Goal: Task Accomplishment & Management: Manage account settings

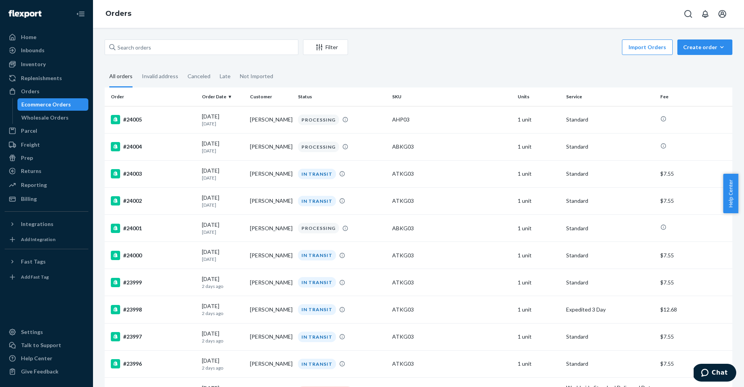
click at [464, 55] on div "Import Orders Create order Ecommerce order Removal order" at bounding box center [542, 48] width 380 height 17
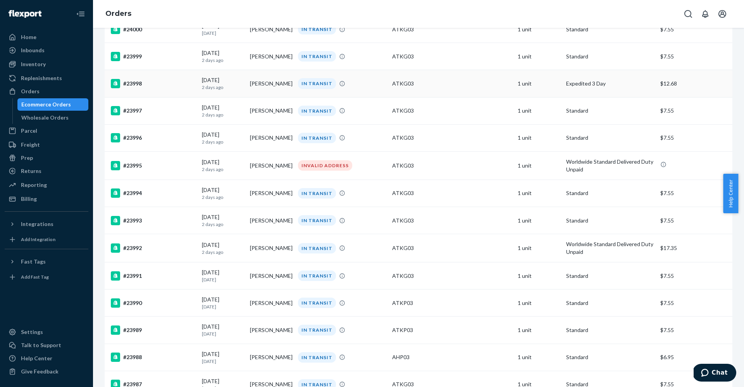
scroll to position [228, 0]
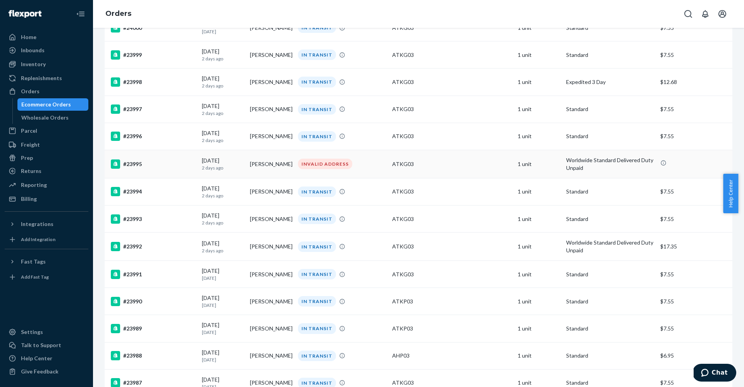
click at [209, 162] on div "[DATE] [DATE]" at bounding box center [223, 164] width 42 height 14
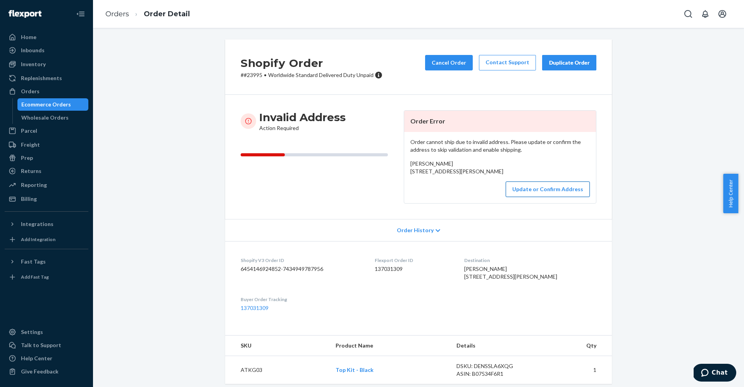
click at [553, 197] on button "Update or Confirm Address" at bounding box center [547, 189] width 84 height 15
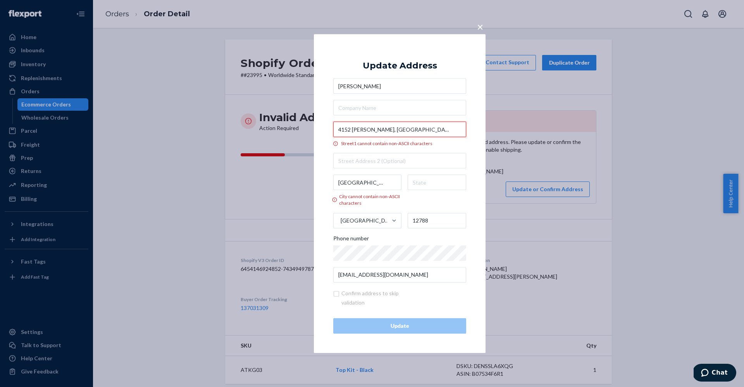
drag, startPoint x: 337, startPoint y: 129, endPoint x: 410, endPoint y: 129, distance: 72.4
click at [410, 129] on input "4152 كعب بن زهير, السويدي" at bounding box center [399, 129] width 133 height 15
drag, startPoint x: 658, startPoint y: 63, endPoint x: 412, endPoint y: 131, distance: 256.0
click at [416, 136] on input "4152 كعب بن زهير, السويدي" at bounding box center [399, 129] width 133 height 15
click at [411, 131] on input "4152 كعب بن زهير, السويدي" at bounding box center [399, 129] width 133 height 15
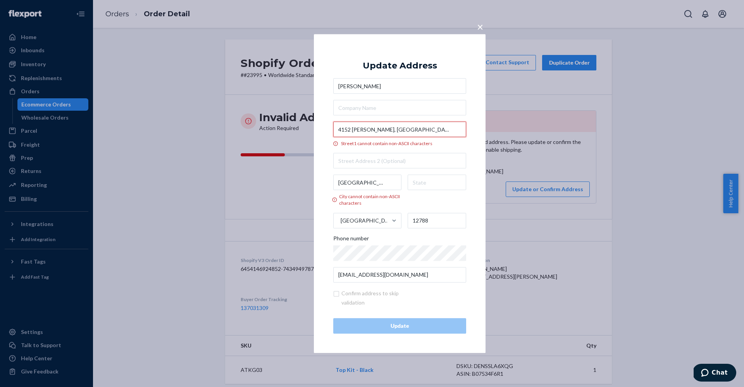
click at [411, 131] on input "4152 كعب بن زهير, السويدي" at bounding box center [399, 129] width 133 height 15
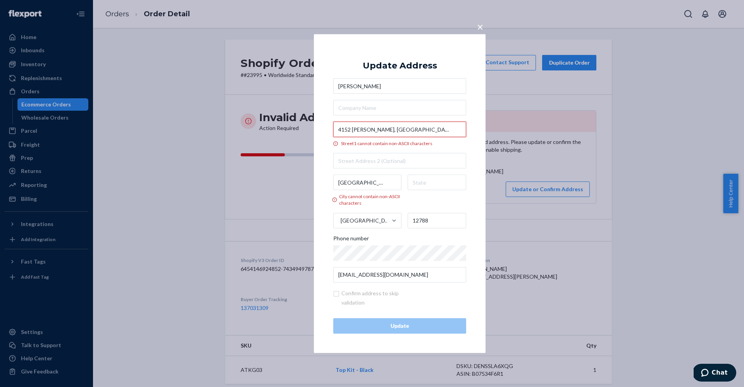
paste input "Ka'b ibn Zuhair, Al-Suwaidi"
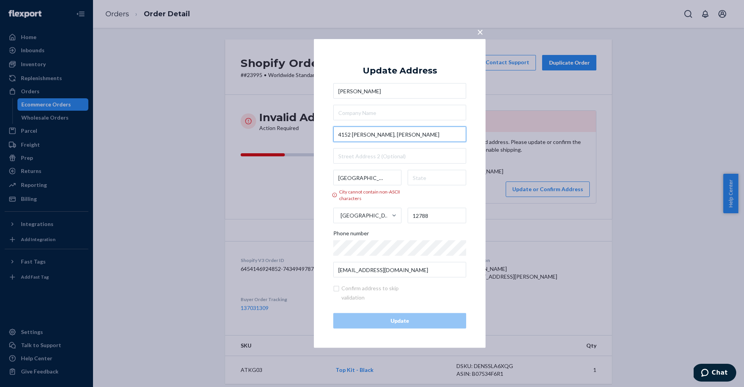
type input "4152 Ka'b ibn Zuhair, Al-Suwaidi"
click at [366, 179] on input "الرياض" at bounding box center [367, 177] width 68 height 15
drag, startPoint x: 358, startPoint y: 176, endPoint x: 332, endPoint y: 176, distance: 26.3
click at [332, 176] on div "× Update Address Bassem Awadalla 4152 Ka'b ibn Zuhair, Al-Suwaidi الرياض City c…" at bounding box center [400, 193] width 172 height 309
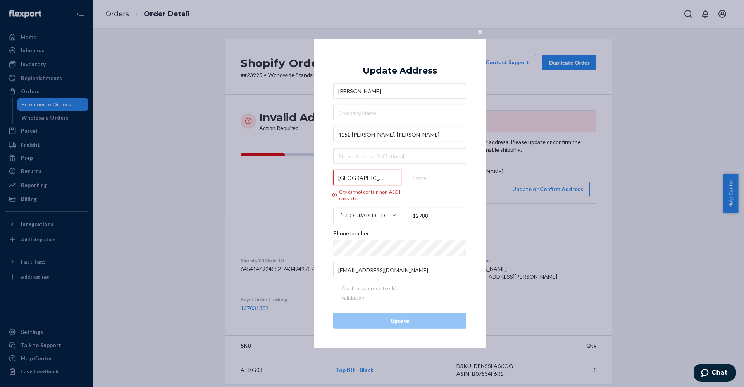
click at [373, 177] on input "الرياض" at bounding box center [367, 177] width 68 height 15
paste input "Riyadh"
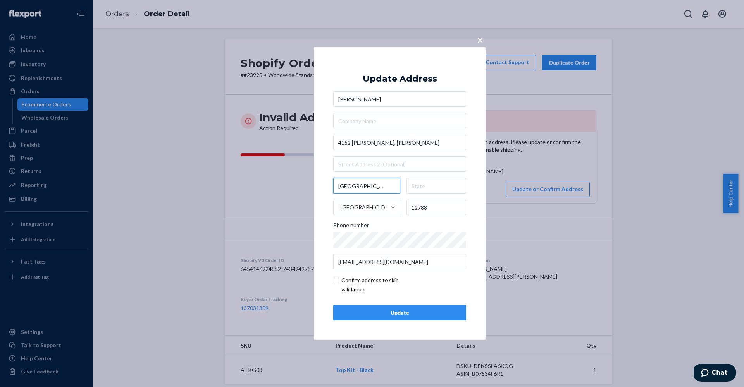
type input "Riyadh"
drag, startPoint x: 391, startPoint y: 143, endPoint x: 420, endPoint y: 144, distance: 29.4
click at [420, 144] on input "4152 Ka'b ibn Zuhair, Al-Suwaidi" at bounding box center [399, 142] width 133 height 15
drag, startPoint x: 729, startPoint y: 95, endPoint x: 404, endPoint y: 147, distance: 328.8
click at [406, 147] on input "4152 Ka'b ibn Zuhair, Al-Suwaidi" at bounding box center [399, 142] width 133 height 15
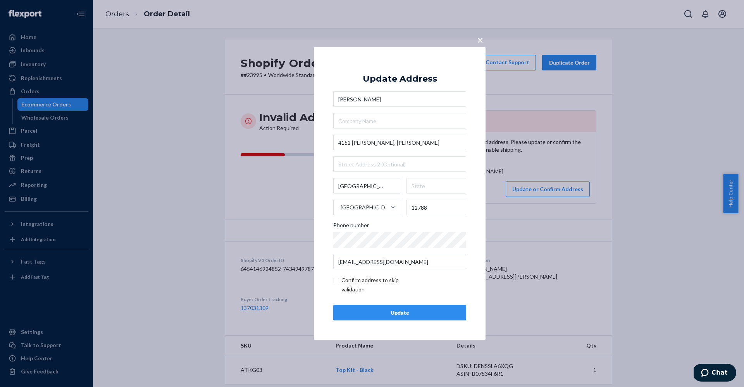
click at [397, 153] on div "Bassem Awadalla 4152 Ka'b ibn Zuhair, Al-Suwaidi Riyadh Saudi Arabia 12788 Phon…" at bounding box center [399, 180] width 133 height 178
click at [385, 315] on div "Update" at bounding box center [400, 313] width 120 height 8
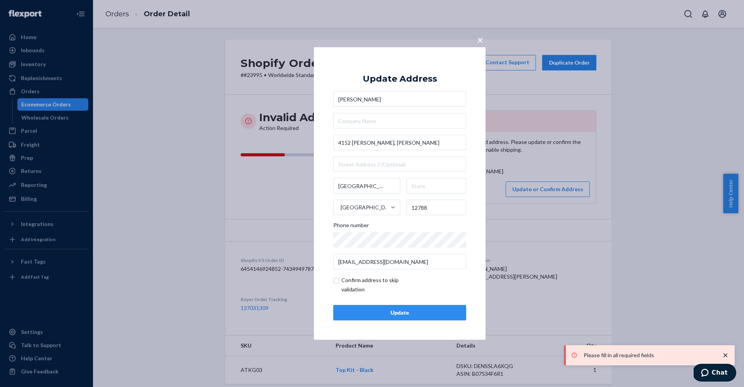
click at [390, 173] on div "Bassem Awadalla 4152 Ka'b ibn Zuhair, Al-Suwaidi Riyadh Saudi Arabia 12788 Phon…" at bounding box center [399, 180] width 133 height 178
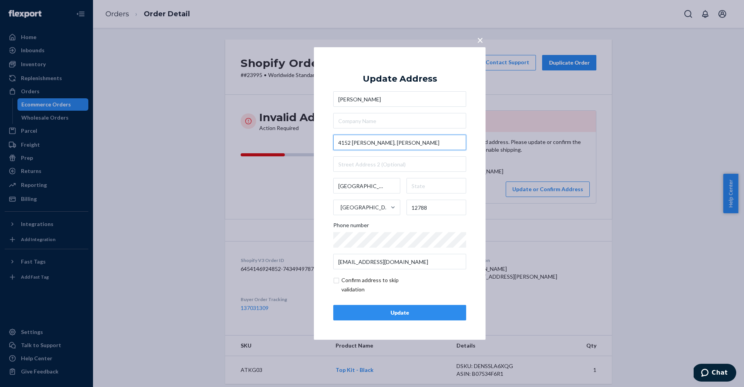
drag, startPoint x: 391, startPoint y: 142, endPoint x: 422, endPoint y: 144, distance: 31.5
click at [422, 144] on input "4152 Ka'b ibn Zuhair, Al-Suwaidi" at bounding box center [399, 142] width 133 height 15
paste input "Al-Suwaidi"
type input "Al-Suwaidi"
drag, startPoint x: 419, startPoint y: 143, endPoint x: 390, endPoint y: 144, distance: 28.7
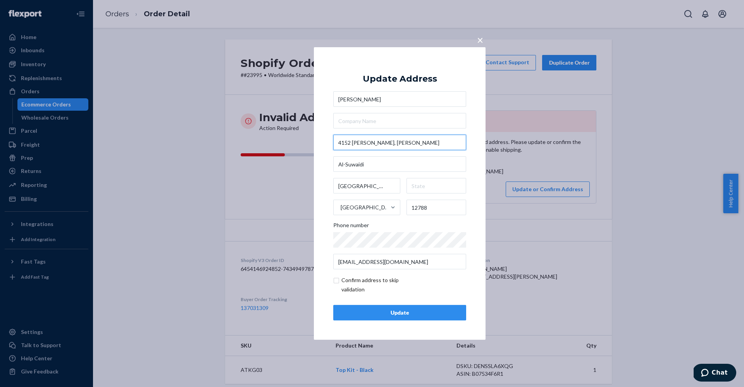
click at [390, 144] on input "4152 Ka'b ibn Zuhair, Al-Suwaidi" at bounding box center [399, 142] width 133 height 15
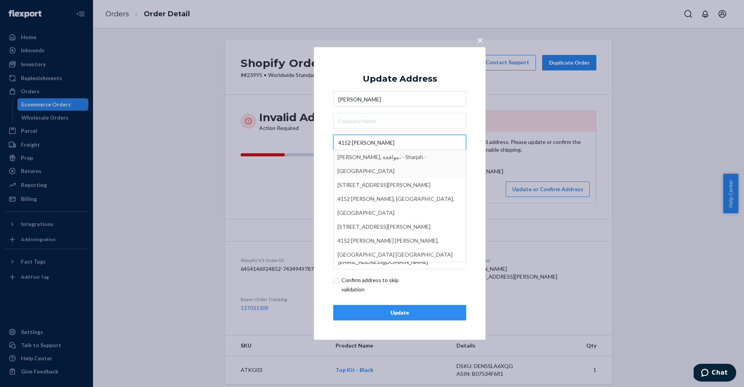
type input "4152 Ka'b ibn Zuhair"
click at [473, 163] on div "× Update Address Bassem Awadalla 4152 Ka'b ibn Zuhair Ka'b ibn Zuhayr, موافجة، …" at bounding box center [400, 193] width 172 height 293
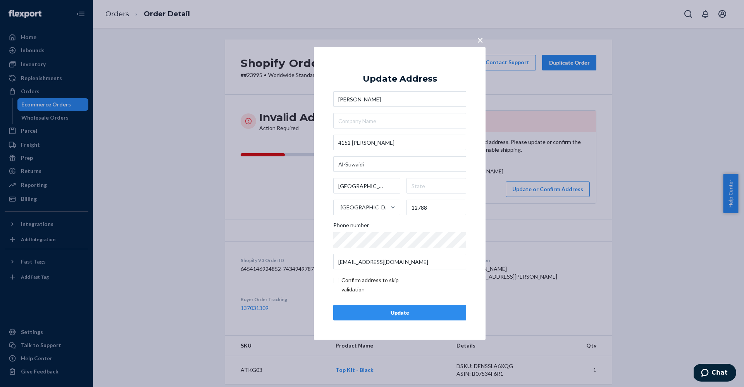
click at [399, 311] on div "Update" at bounding box center [400, 313] width 120 height 8
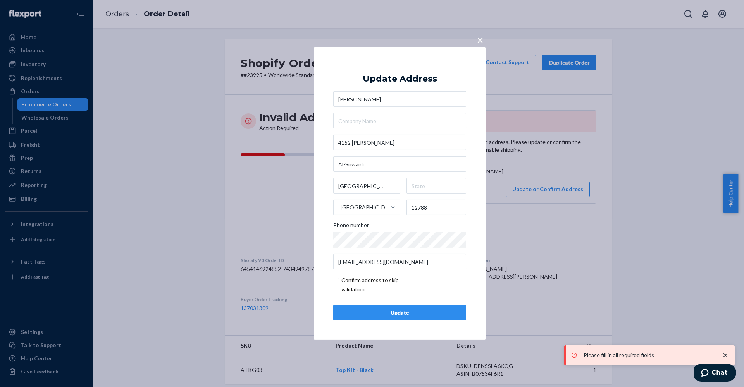
click at [335, 281] on input "checkbox" at bounding box center [378, 285] width 90 height 19
checkbox input "true"
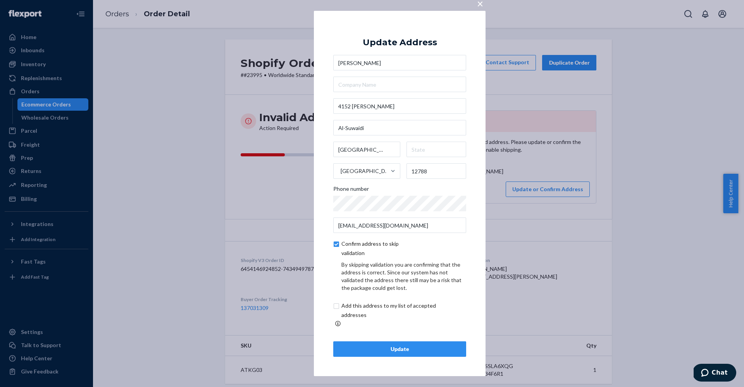
click at [387, 342] on button "Update" at bounding box center [399, 349] width 133 height 15
click at [399, 346] on div "Update" at bounding box center [400, 350] width 120 height 8
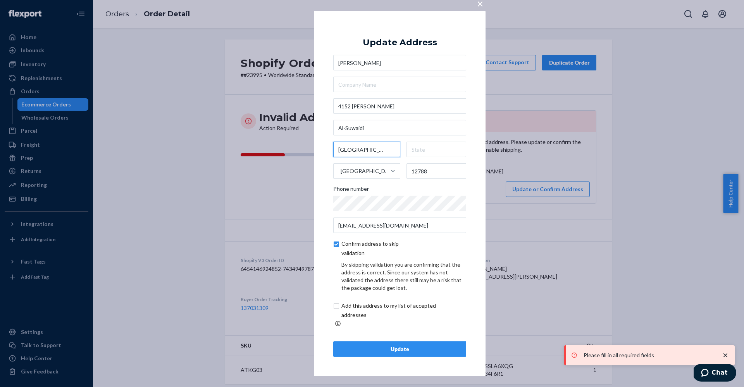
click at [366, 157] on input "Riyadh" at bounding box center [366, 149] width 67 height 15
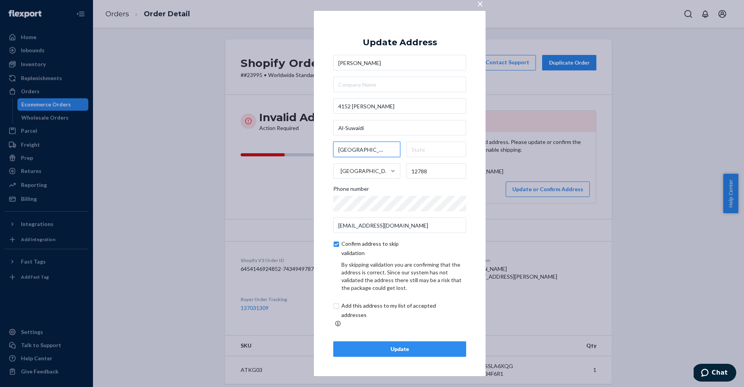
drag, startPoint x: 358, startPoint y: 153, endPoint x: 329, endPoint y: 155, distance: 29.5
click at [329, 155] on div "× Update Address Bassem Awadalla 4152 Ka'b ibn Zuhair Al-Suwaidi Riyadh Saudi A…" at bounding box center [400, 194] width 172 height 366
click at [426, 151] on input "text" at bounding box center [436, 149] width 60 height 15
drag, startPoint x: 361, startPoint y: 154, endPoint x: 328, endPoint y: 153, distance: 32.6
click at [328, 153] on div "× Update Address Bassem Awadalla 4152 Ka'b ibn Zuhair Al-Suwaidi Riyadh Saudi A…" at bounding box center [400, 194] width 172 height 366
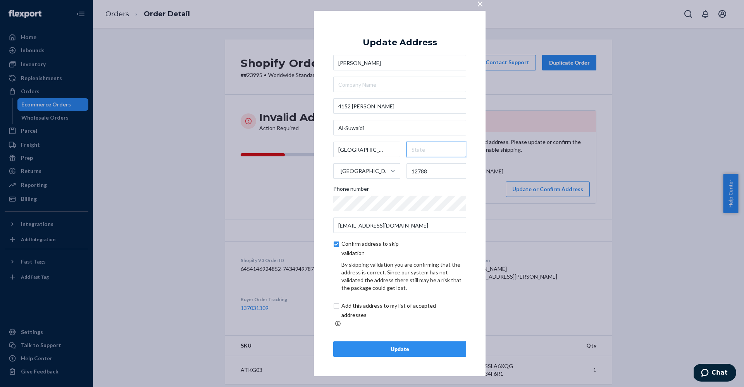
click at [433, 155] on input "text" at bounding box center [436, 149] width 60 height 15
paste input "Riyadh"
type input "Riyadh"
click at [403, 349] on div "Update" at bounding box center [400, 350] width 120 height 8
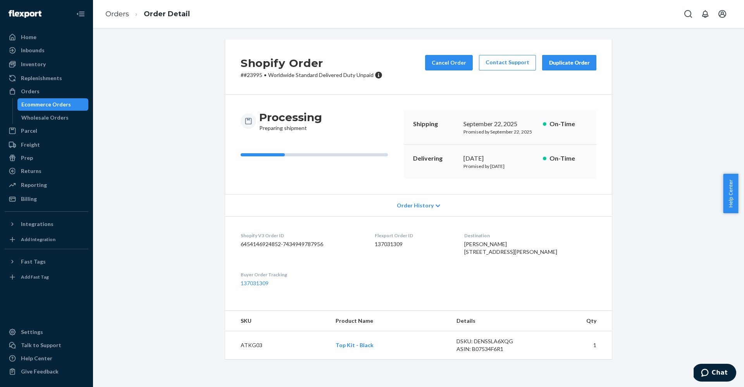
click at [166, 51] on div "Shopify Order # #23995 • Worldwide Standard Delivered Duty Unpaid Cancel Order …" at bounding box center [418, 204] width 639 height 329
